Goal: Information Seeking & Learning: Learn about a topic

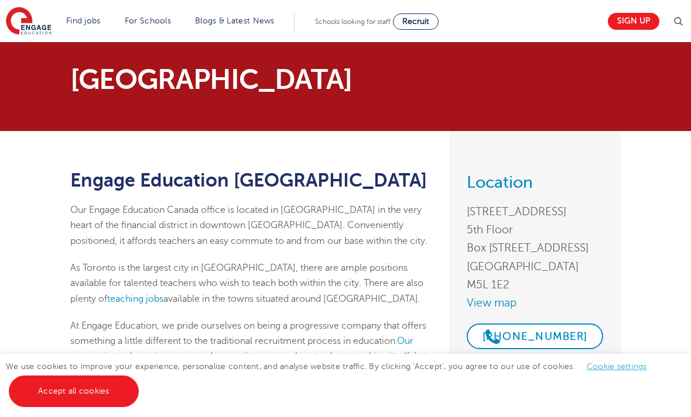
click at [0, 0] on link "Benefits of working with us" at bounding box center [0, 0] width 0 height 0
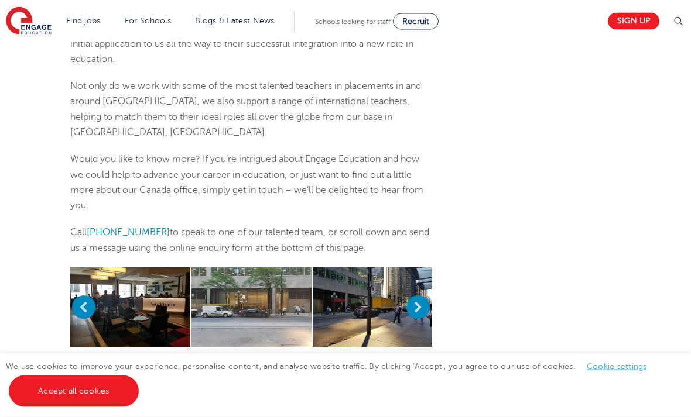
scroll to position [386, 0]
click at [419, 296] on button "Next" at bounding box center [417, 307] width 23 height 23
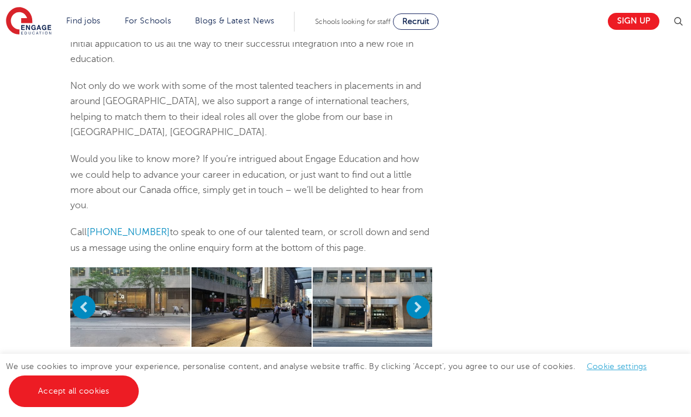
click at [424, 296] on button "Next" at bounding box center [417, 307] width 23 height 23
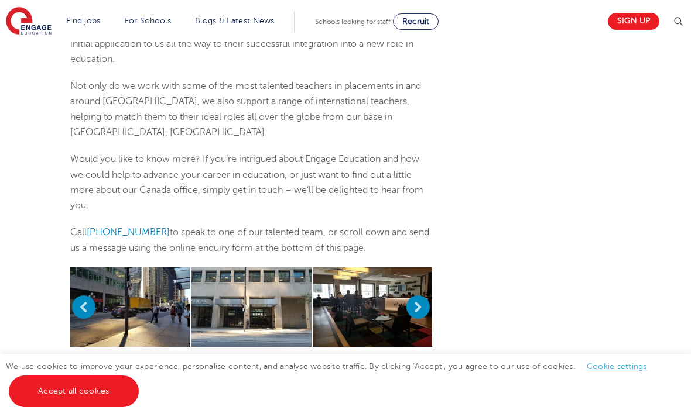
click at [425, 296] on button "Next" at bounding box center [417, 307] width 23 height 23
click at [426, 296] on button "Next" at bounding box center [417, 307] width 23 height 23
click at [421, 296] on button "Next" at bounding box center [417, 307] width 23 height 23
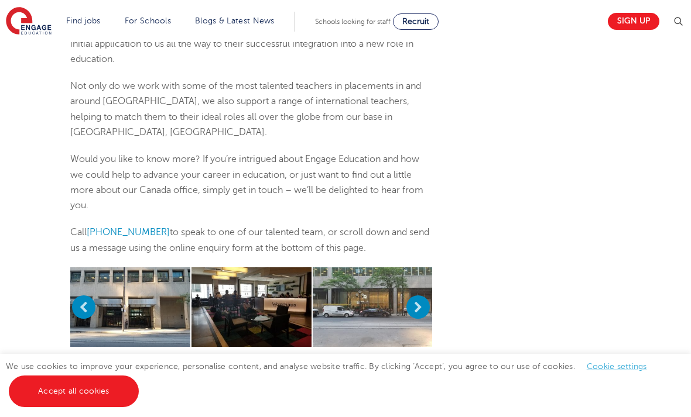
click at [420, 296] on button "Next" at bounding box center [417, 307] width 23 height 23
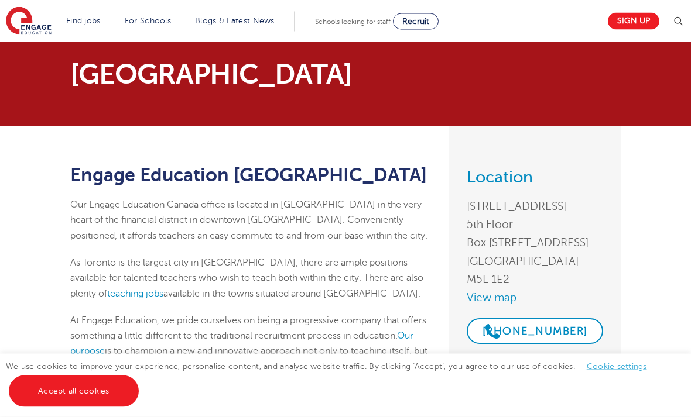
scroll to position [0, 0]
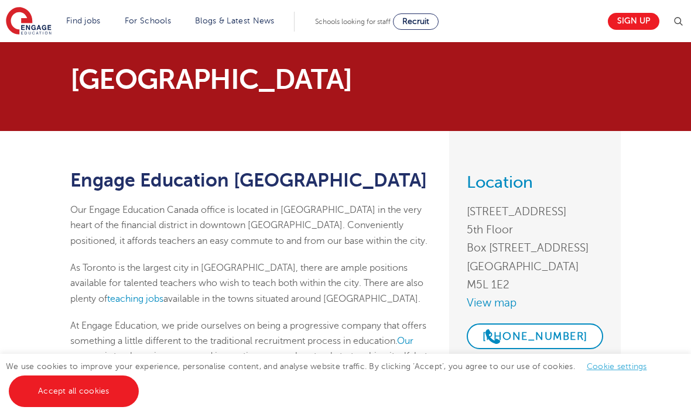
click at [423, 26] on span "Recruit" at bounding box center [415, 21] width 27 height 9
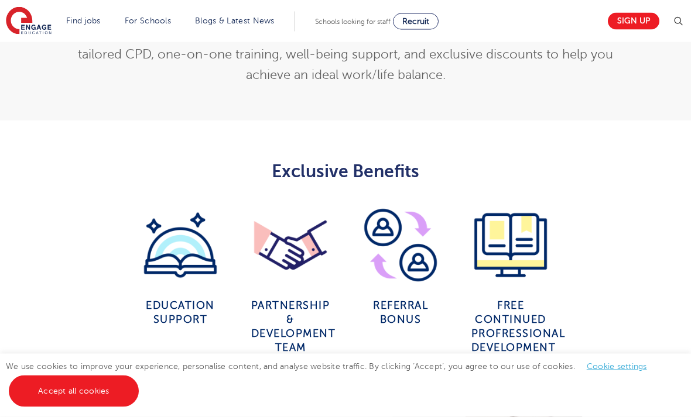
scroll to position [457, 0]
